Goal: Information Seeking & Learning: Learn about a topic

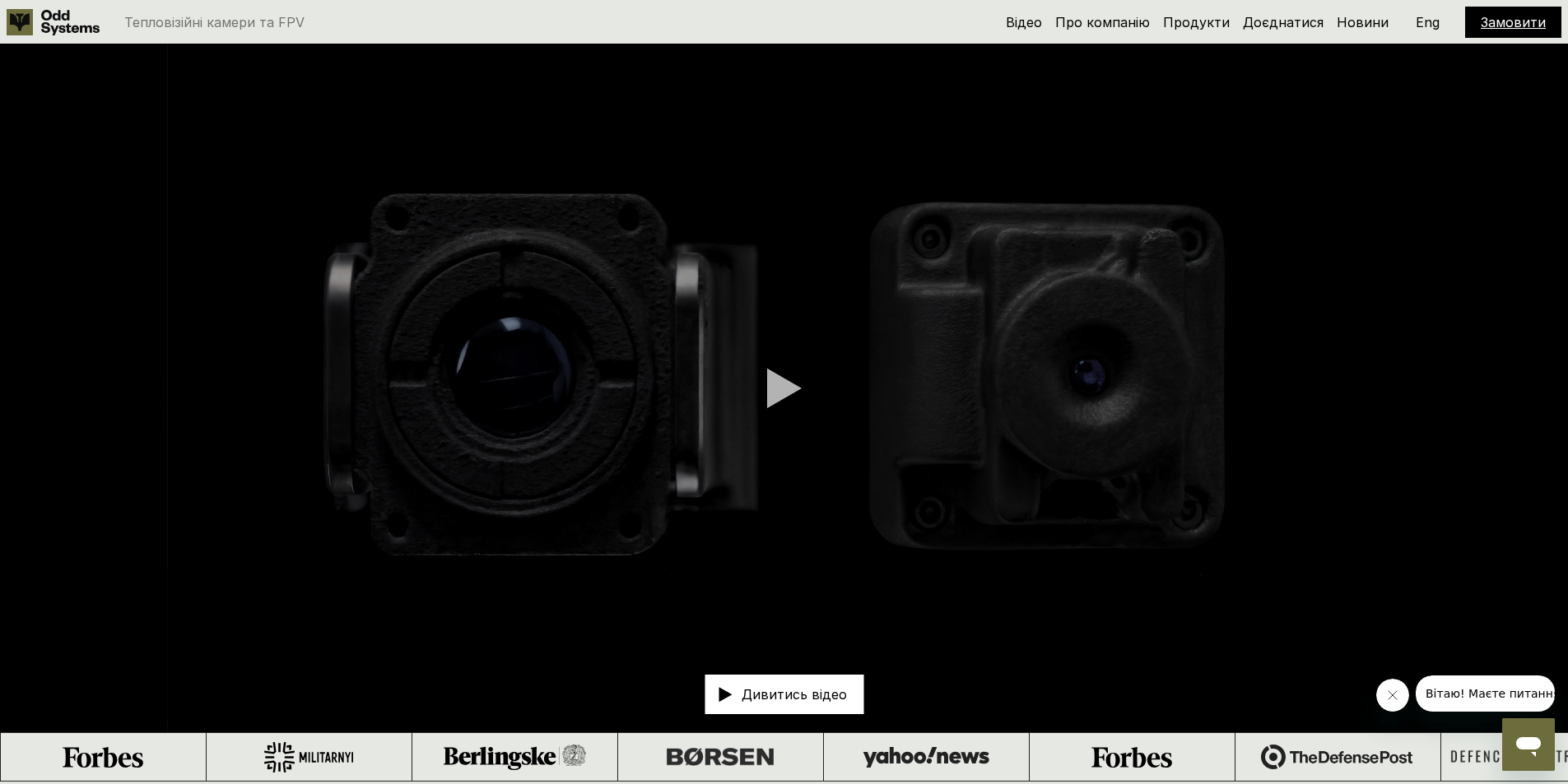
click at [1115, 33] on div "Відео Про компанію Продукти Доєднатися Новини Замовити Eng" at bounding box center [1283, 22] width 556 height 31
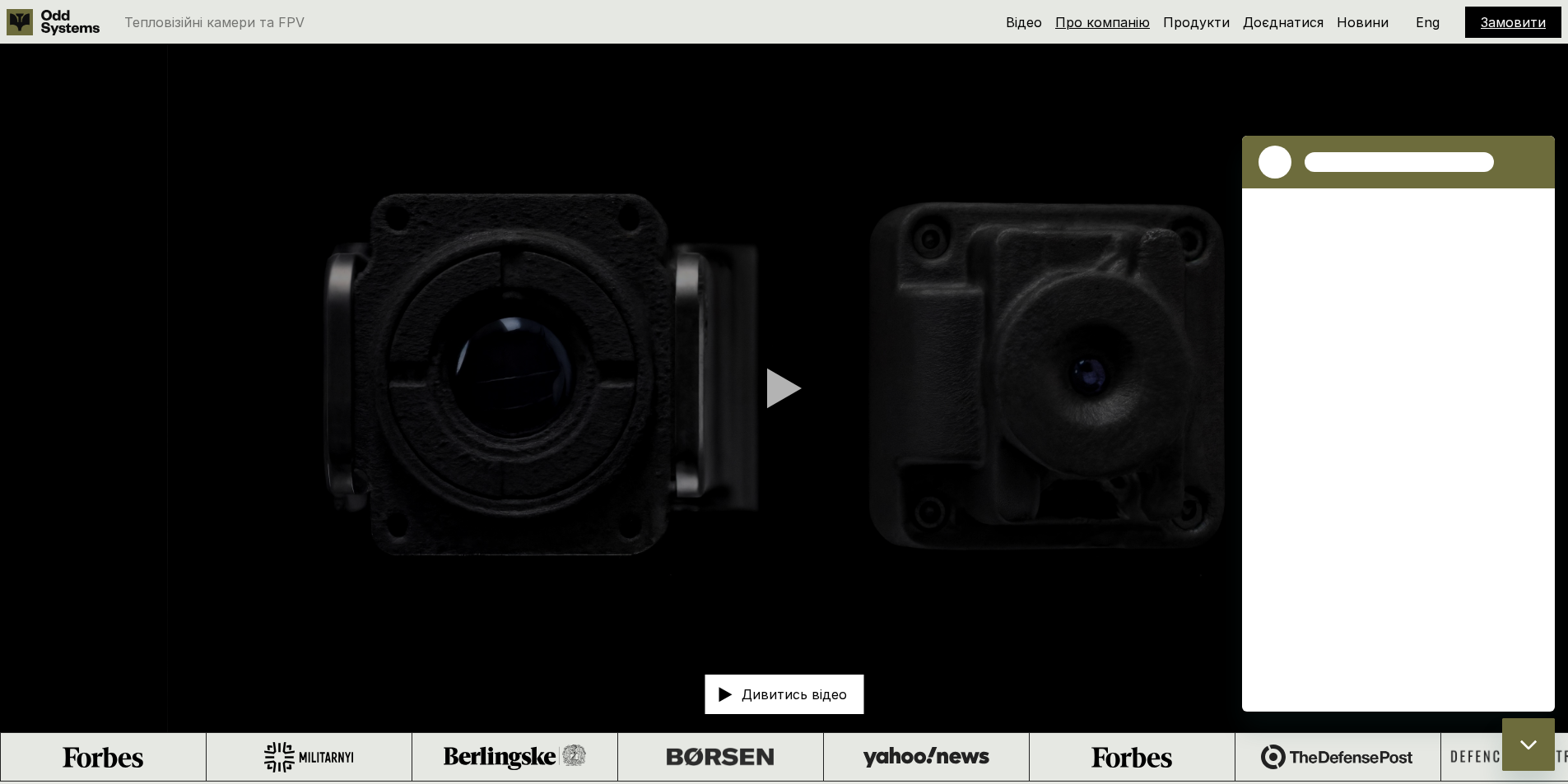
click at [1122, 30] on link "Про компанію" at bounding box center [1102, 22] width 94 height 16
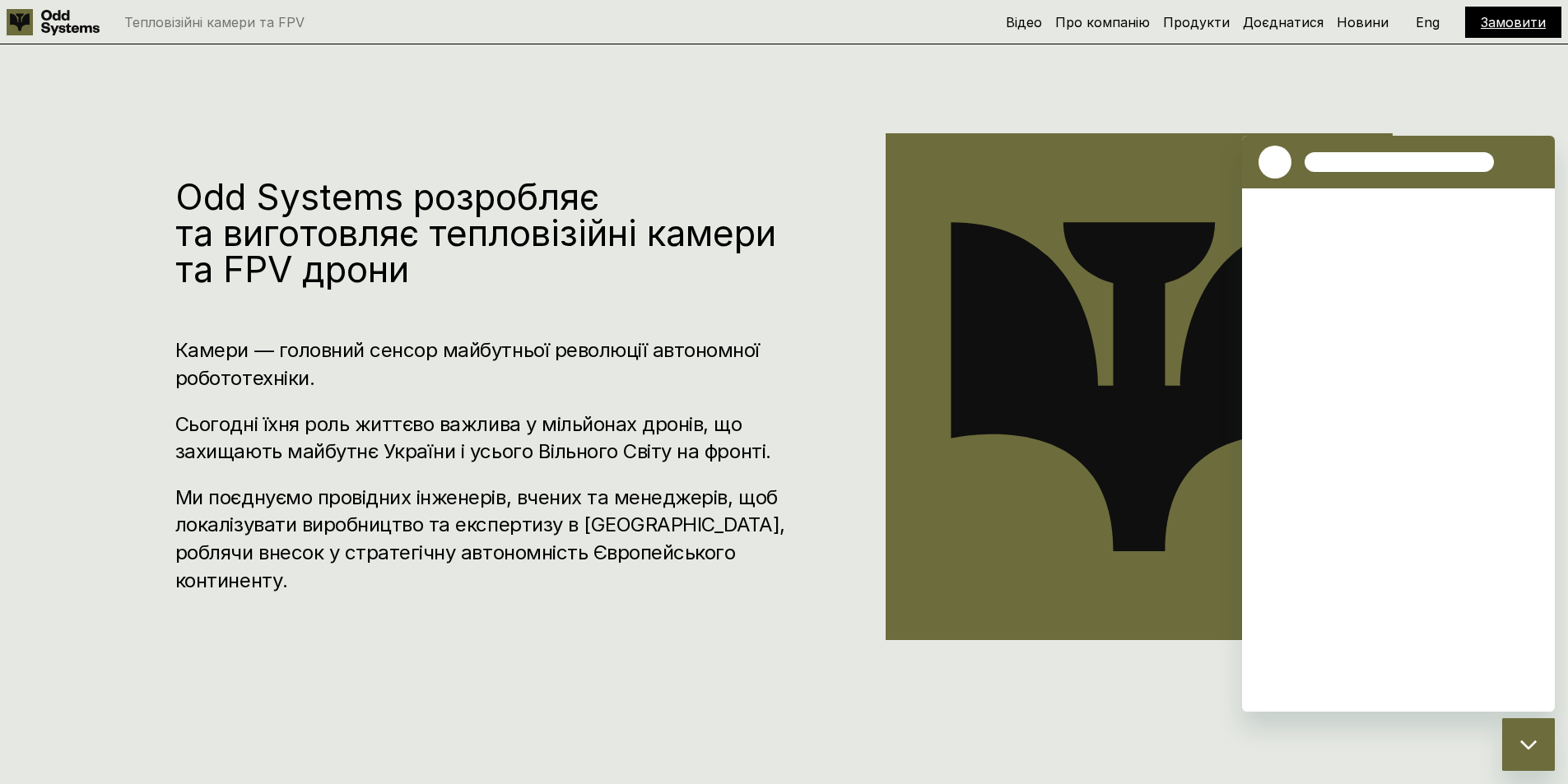
scroll to position [781, 0]
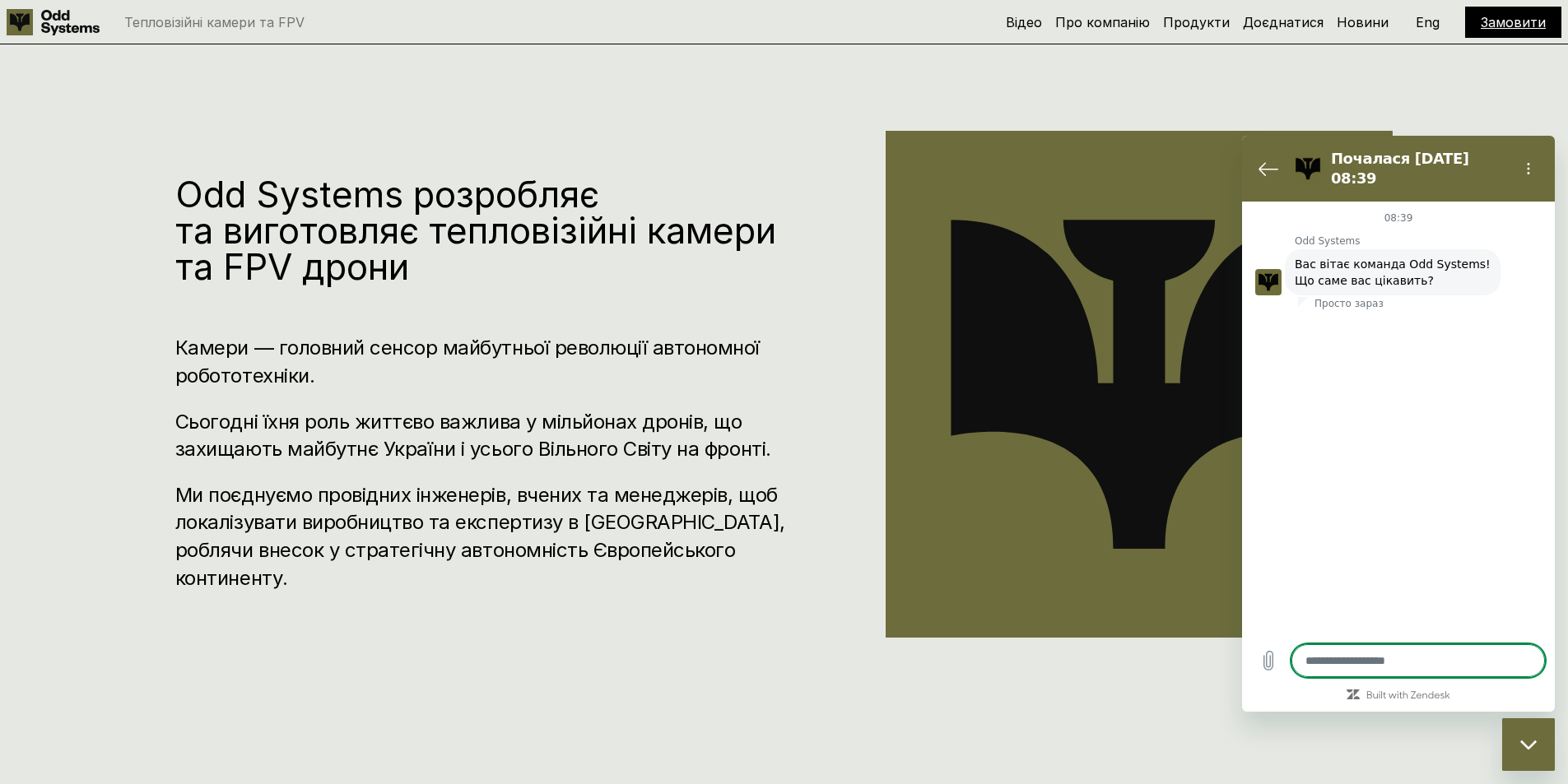
type textarea "*"
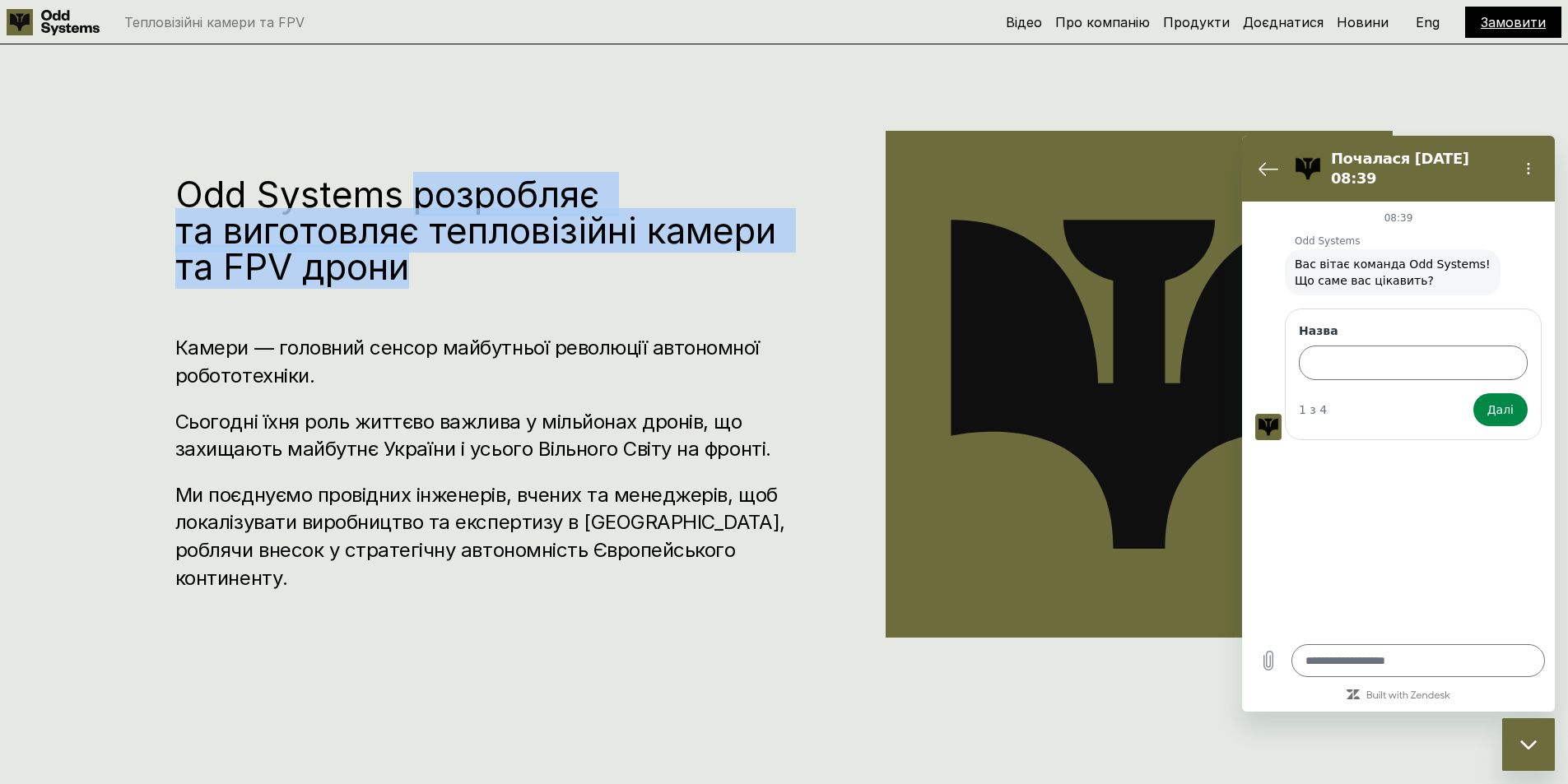
drag, startPoint x: 413, startPoint y: 214, endPoint x: 419, endPoint y: 278, distance: 64.3
click at [419, 278] on h1 "Odd Systems розробляє та виготовляє тепловізійні камери та FPV дрони" at bounding box center [481, 231] width 612 height 109
copy h1 "розробляє та виготовляє тепловізійні камери та FPV дрони"
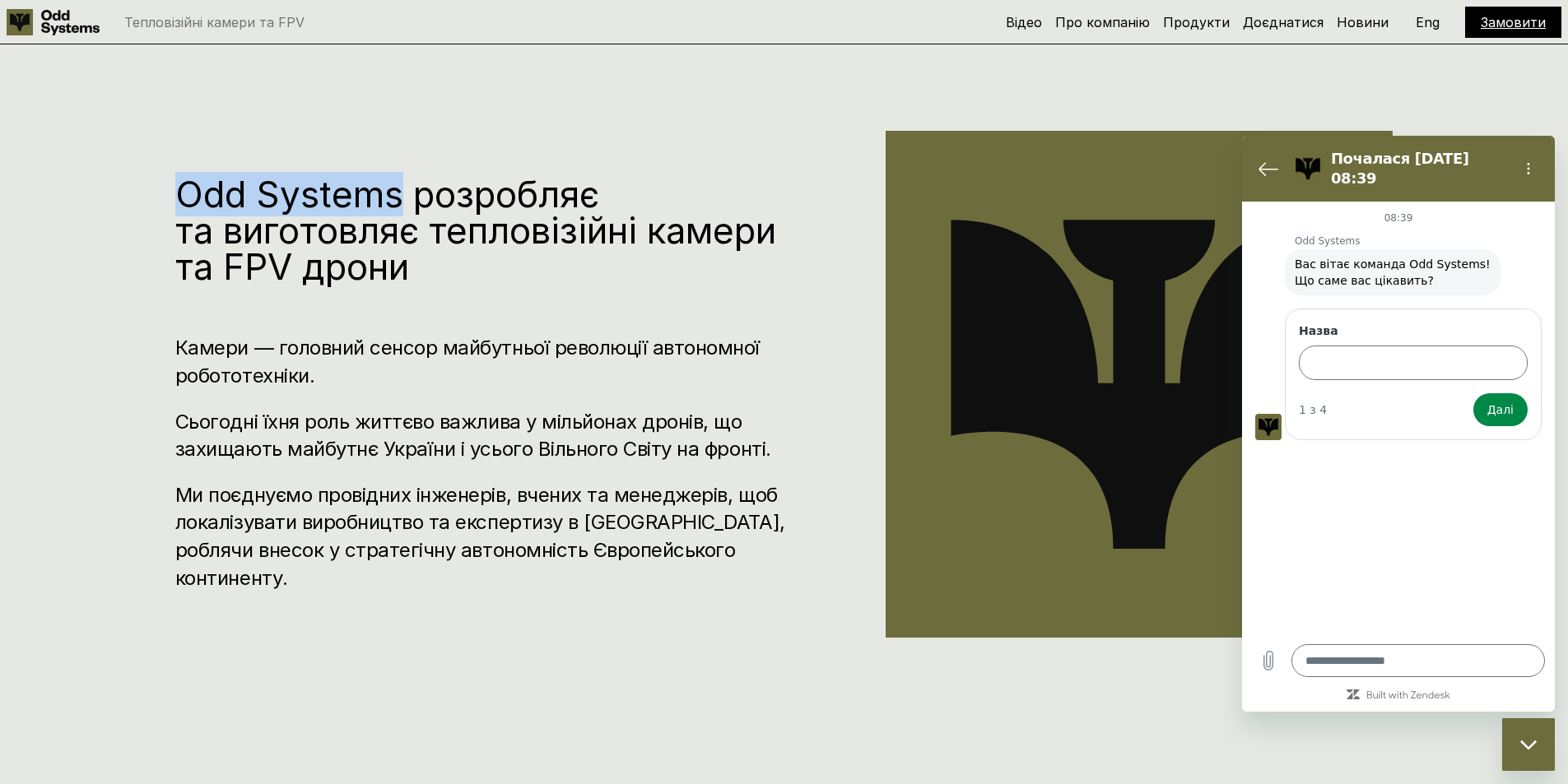
drag, startPoint x: 177, startPoint y: 205, endPoint x: 400, endPoint y: 202, distance: 223.0
click at [400, 202] on h1 "Odd Systems розробляє та виготовляє тепловізійні камери та FPV дрони" at bounding box center [481, 231] width 612 height 109
copy h1 "Odd Systems"
